Goal: Information Seeking & Learning: Learn about a topic

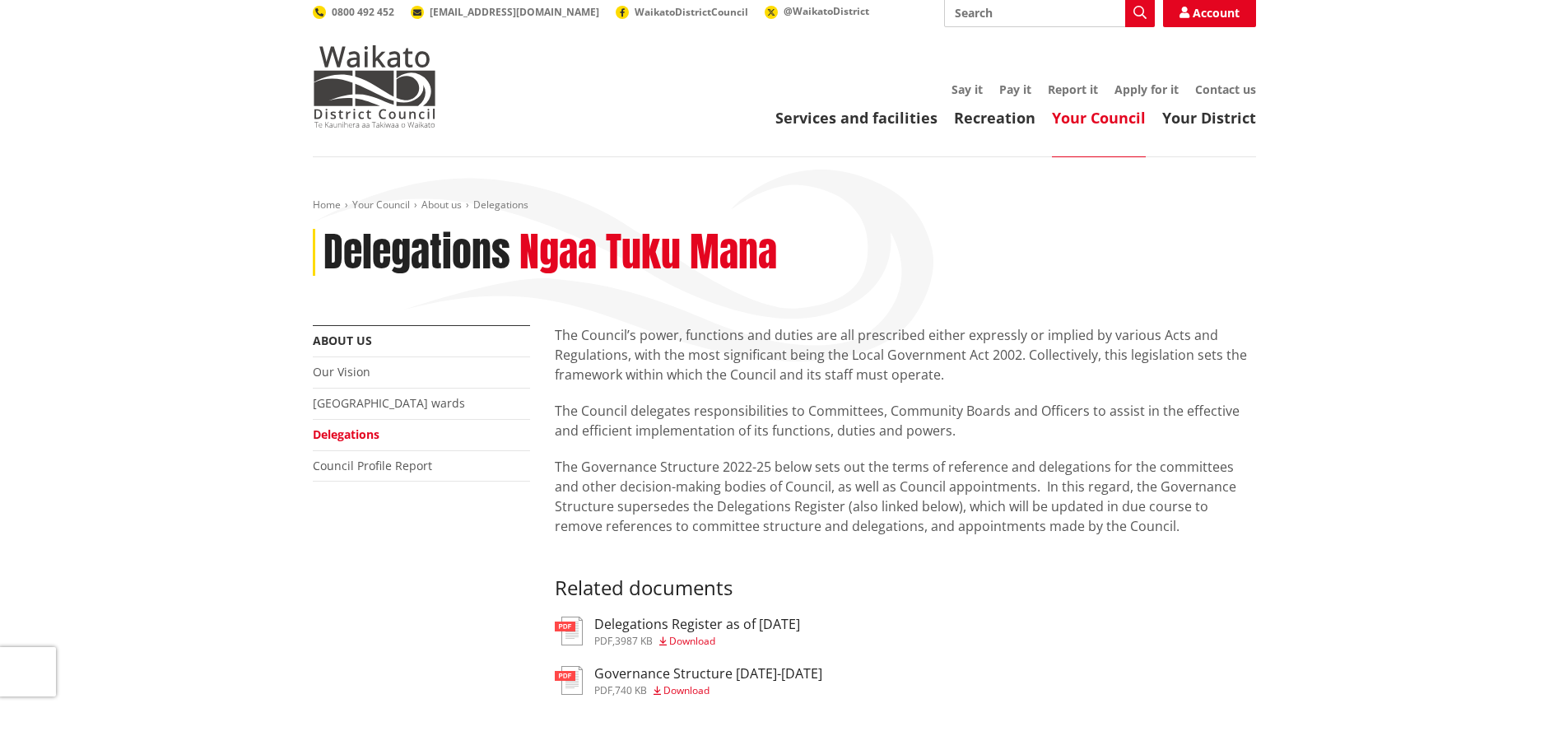
scroll to position [83, 0]
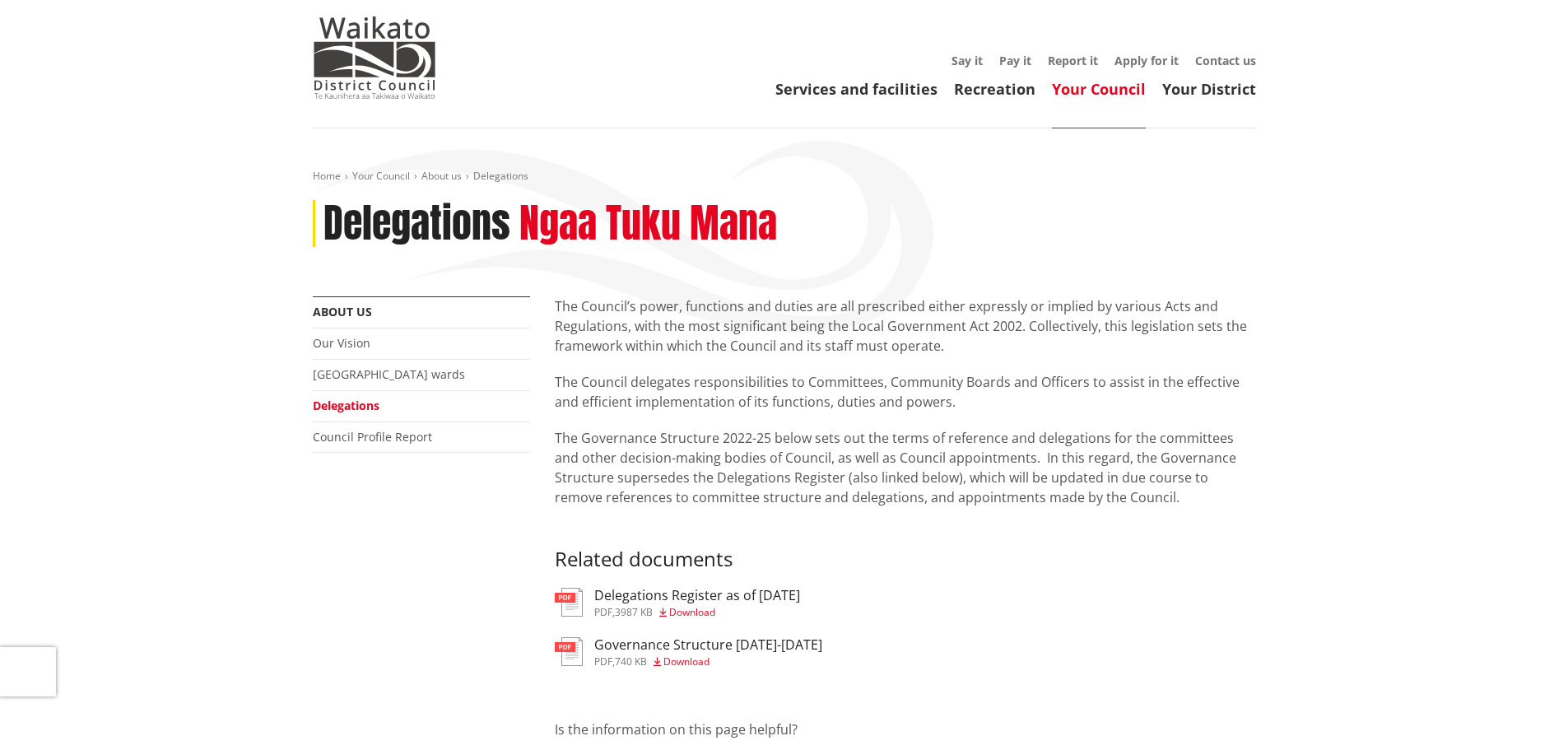
click at [797, 590] on h3 "Delegations Register as of 22 August 2025" at bounding box center [697, 596] width 206 height 15
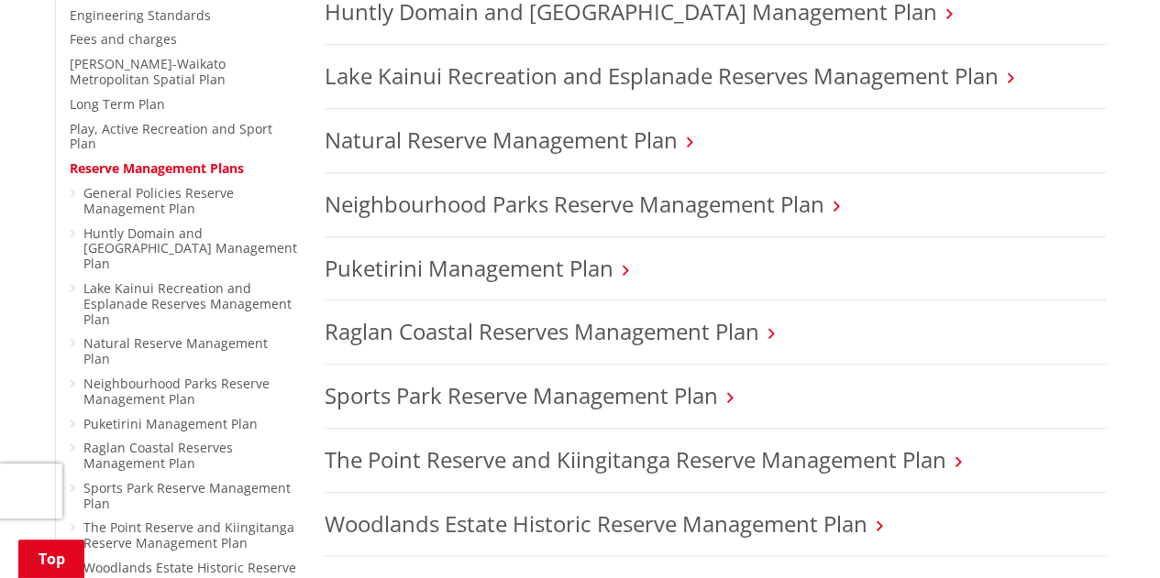
scroll to position [651, 0]
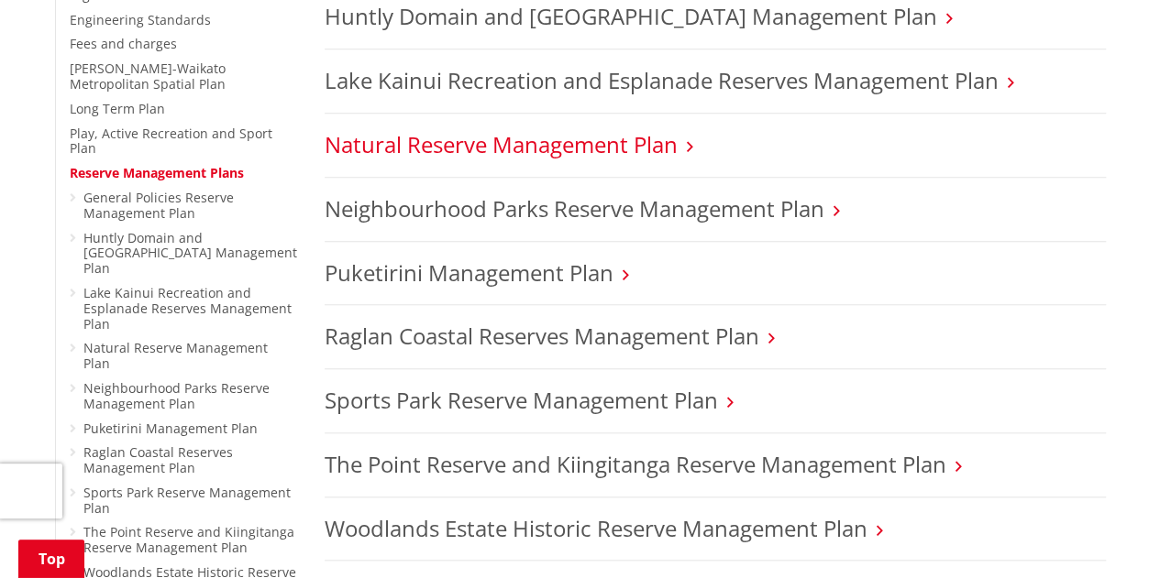
click at [484, 138] on link "Natural Reserve Management Plan" at bounding box center [501, 144] width 353 height 30
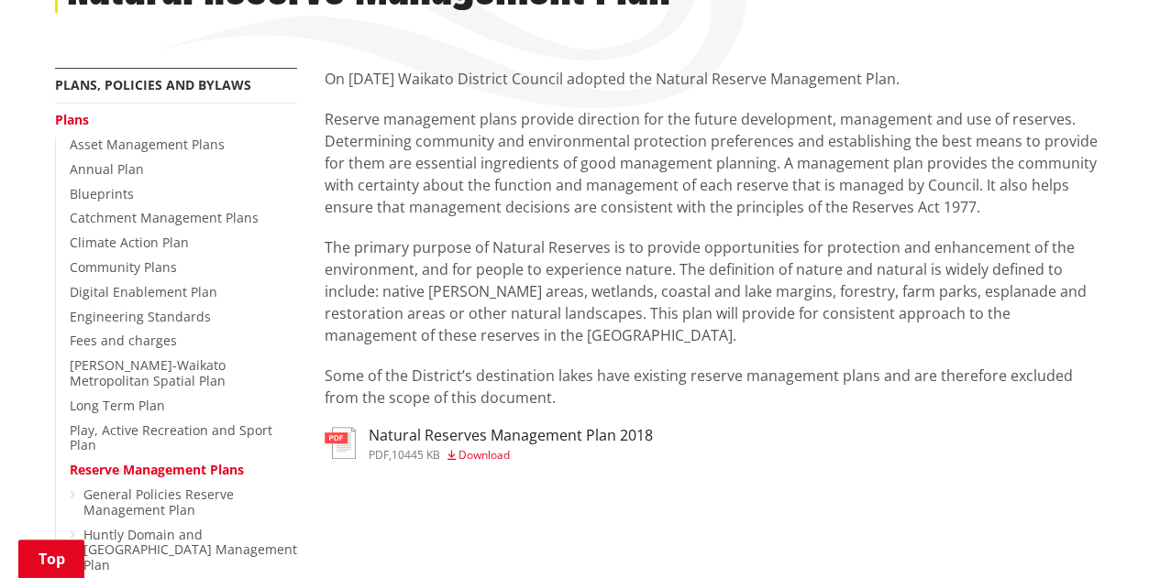
scroll to position [356, 0]
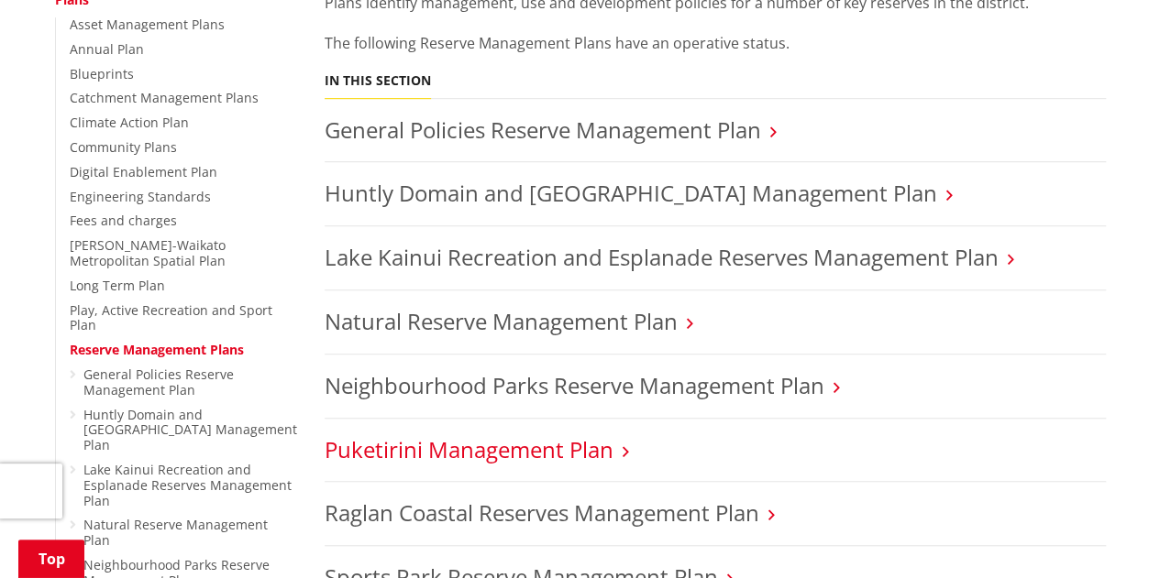
scroll to position [446, 0]
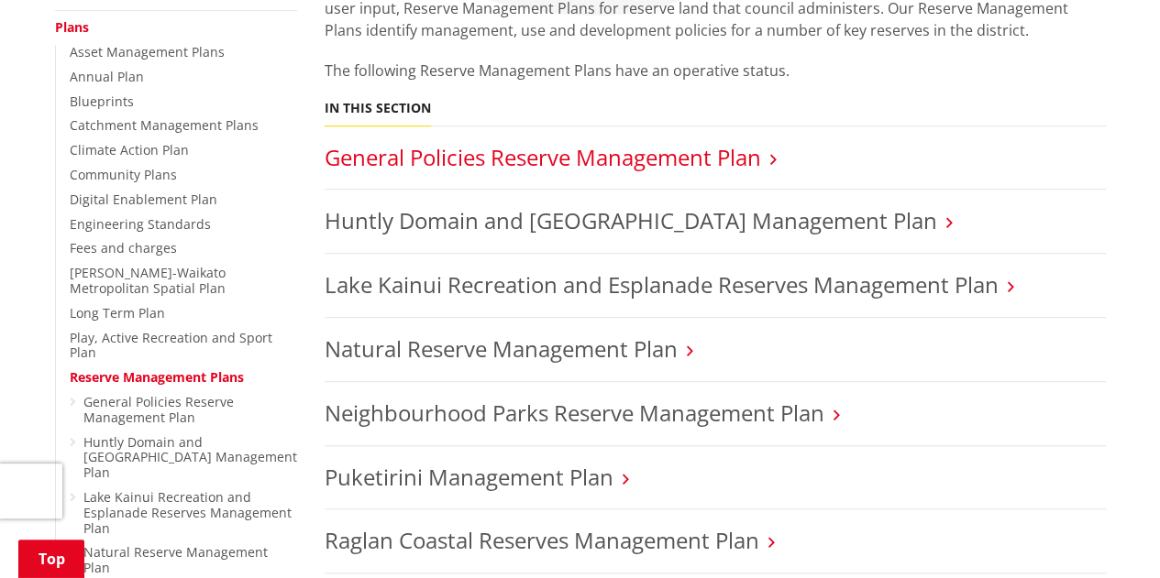
click at [480, 159] on link "General Policies Reserve Management Plan" at bounding box center [543, 157] width 436 height 30
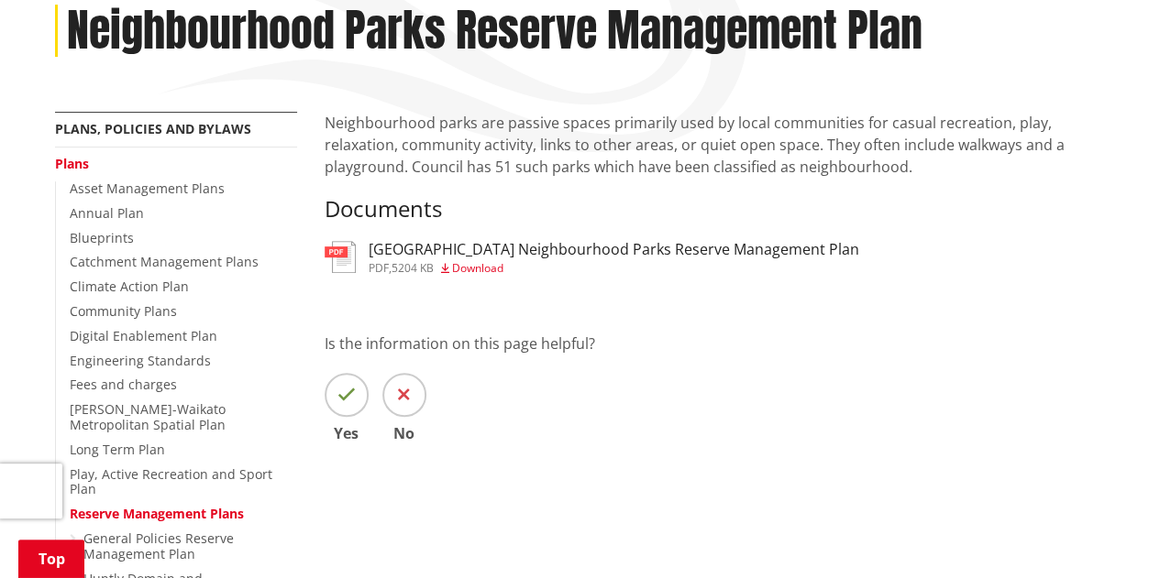
scroll to position [311, 0]
click at [549, 256] on h3 "[GEOGRAPHIC_DATA] Neighbourhood Parks Reserve Management Plan" at bounding box center [614, 248] width 490 height 17
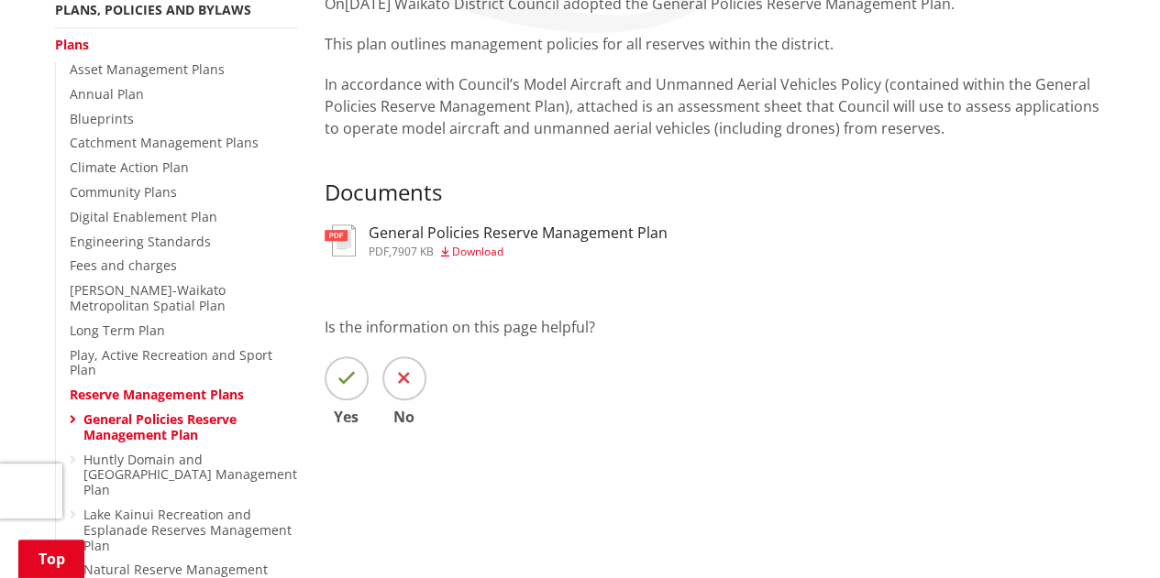
scroll to position [430, 0]
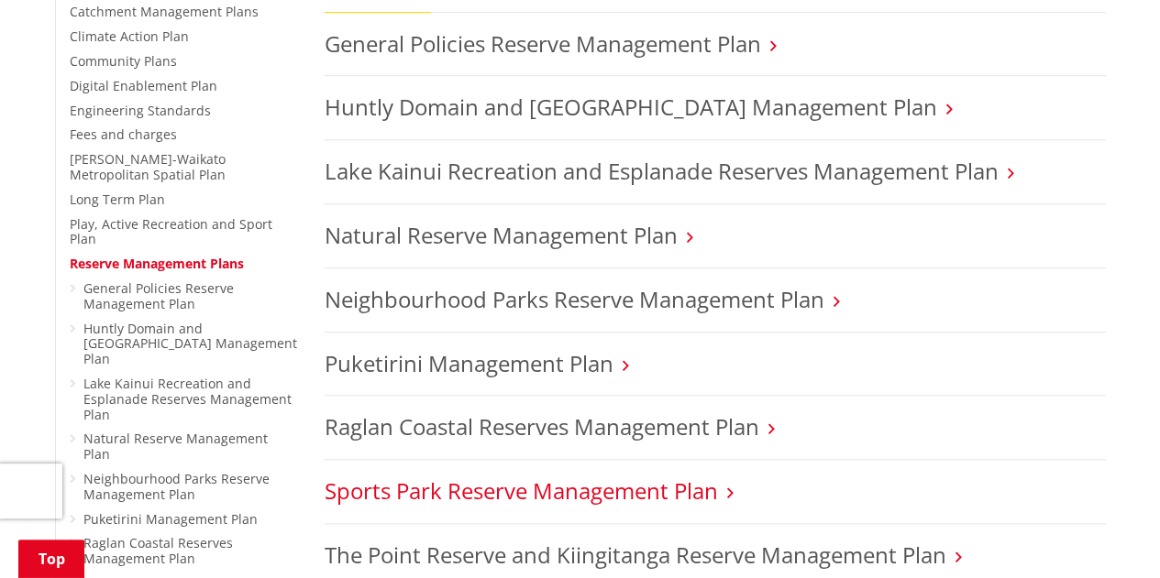
scroll to position [559, 0]
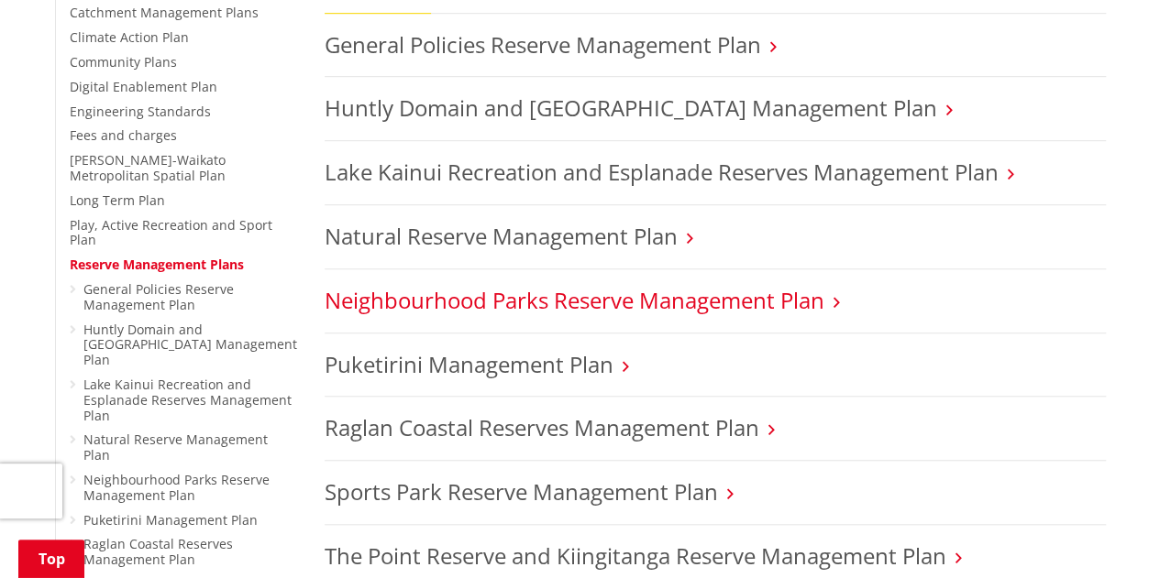
click at [700, 305] on link "Neighbourhood Parks Reserve Management Plan" at bounding box center [575, 300] width 500 height 30
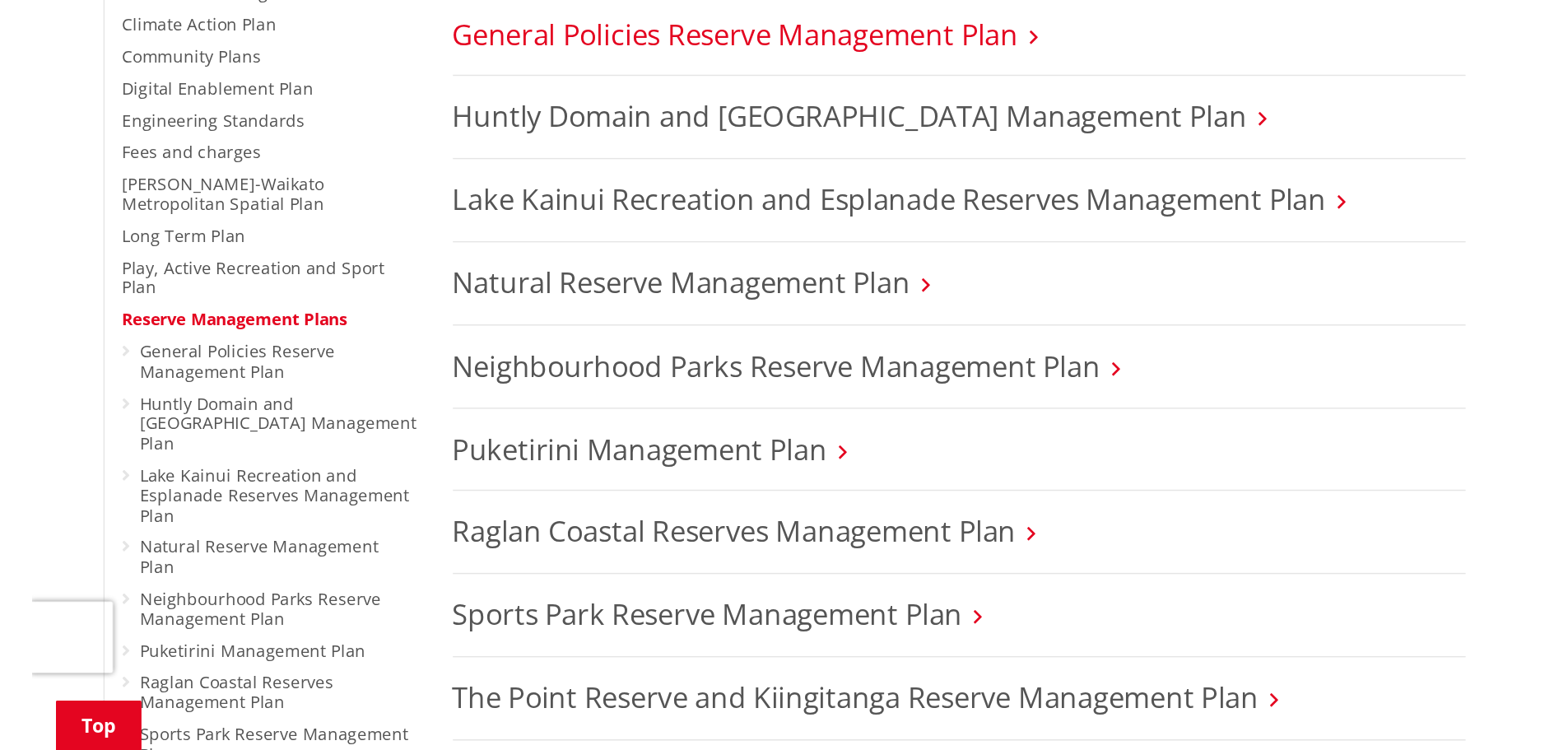
scroll to position [519, 0]
